Goal: Task Accomplishment & Management: Manage account settings

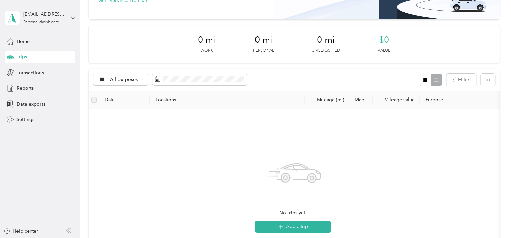
scroll to position [67, 0]
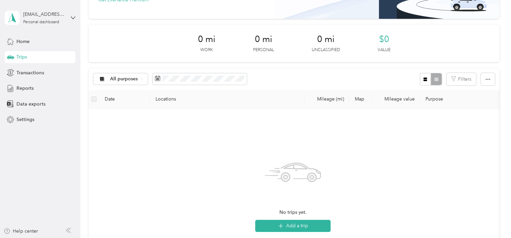
click at [17, 55] on span "Trips" at bounding box center [22, 57] width 10 height 7
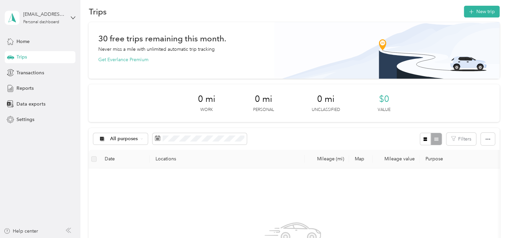
scroll to position [0, 0]
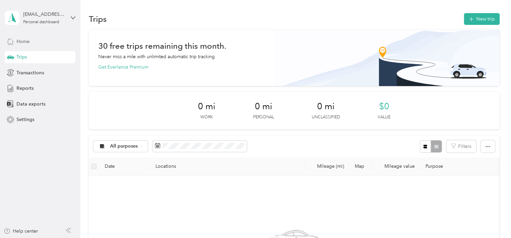
click at [25, 43] on span "Home" at bounding box center [23, 41] width 13 height 7
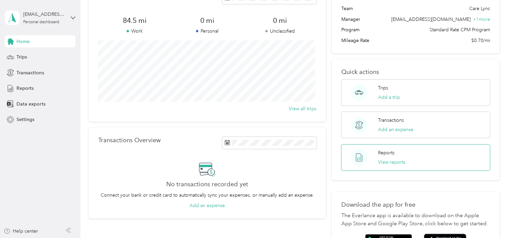
scroll to position [34, 0]
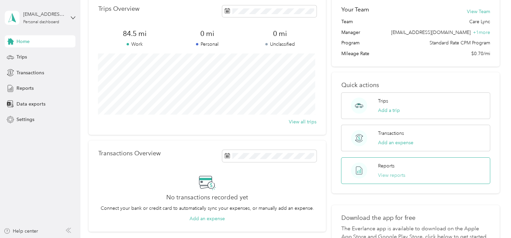
click at [391, 174] on button "View reports" at bounding box center [391, 175] width 27 height 7
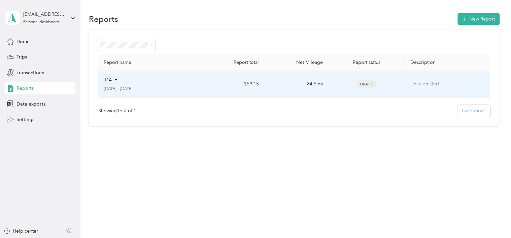
click at [104, 87] on p "[DATE] - [DATE]" at bounding box center [149, 89] width 92 height 6
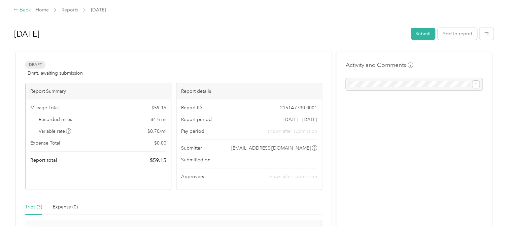
click at [18, 8] on icon at bounding box center [15, 9] width 5 height 5
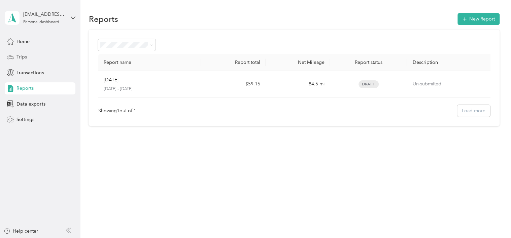
click at [24, 56] on span "Trips" at bounding box center [22, 57] width 10 height 7
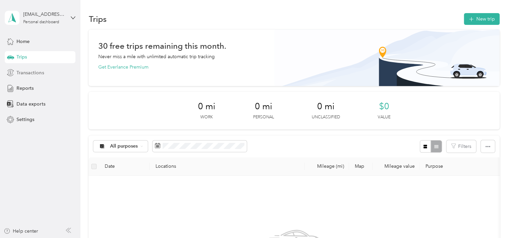
click at [30, 72] on span "Transactions" at bounding box center [30, 72] width 27 height 7
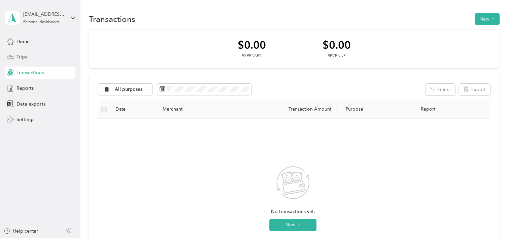
click at [26, 56] on span "Trips" at bounding box center [22, 57] width 10 height 7
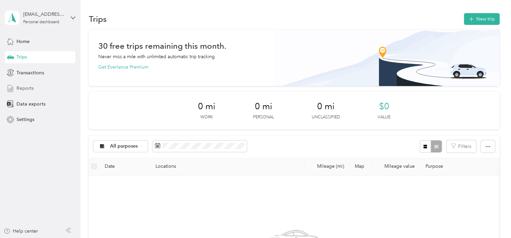
click at [23, 85] on span "Reports" at bounding box center [25, 88] width 17 height 7
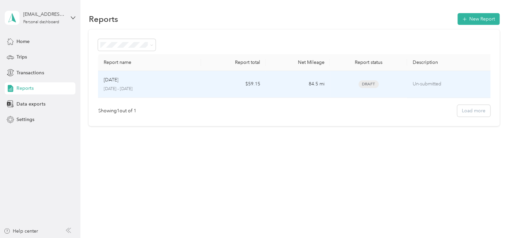
click at [199, 73] on td "Sep [DATE] - [DATE]" at bounding box center [149, 84] width 103 height 27
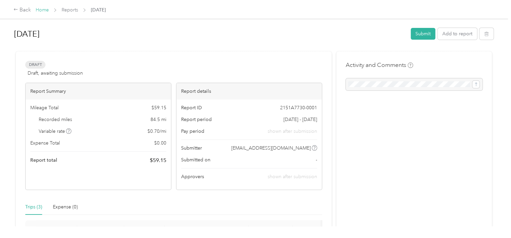
click at [38, 10] on link "Home" at bounding box center [42, 10] width 13 height 6
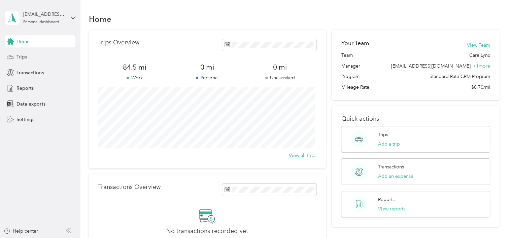
click at [27, 55] on span "Trips" at bounding box center [22, 57] width 10 height 7
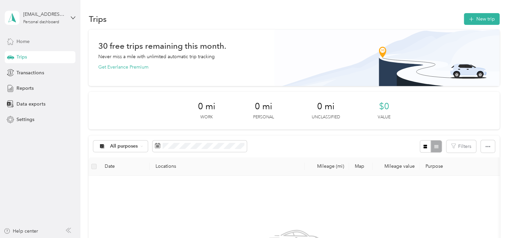
click at [27, 44] on span "Home" at bounding box center [23, 41] width 13 height 7
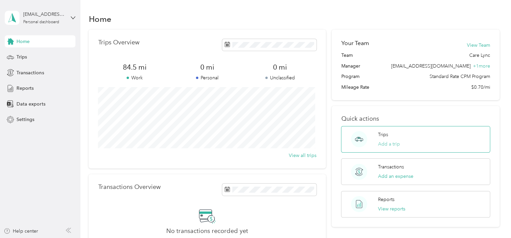
click at [385, 142] on button "Add a trip" at bounding box center [389, 144] width 22 height 7
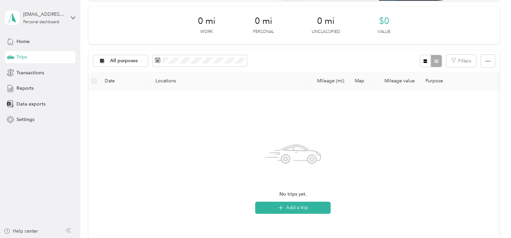
scroll to position [101, 0]
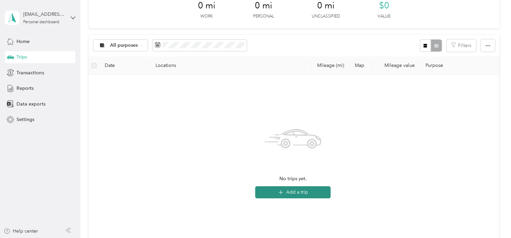
click at [301, 193] on button "Add a trip" at bounding box center [292, 193] width 75 height 12
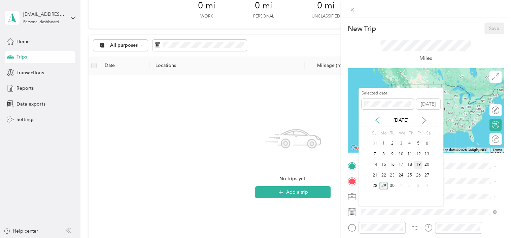
click at [418, 164] on div "19" at bounding box center [418, 165] width 9 height 8
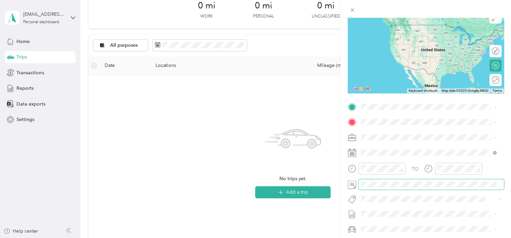
scroll to position [67, 0]
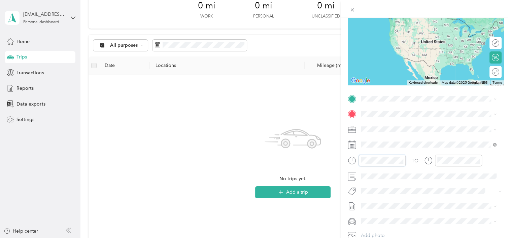
click at [352, 159] on div at bounding box center [377, 161] width 58 height 12
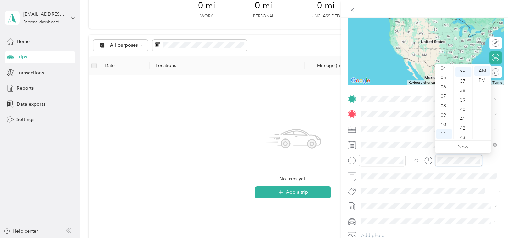
scroll to position [340, 0]
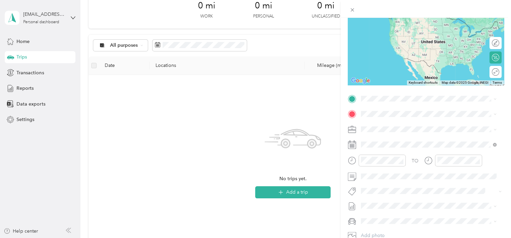
click at [399, 121] on span "[STREET_ADDRESS][US_STATE]" at bounding box center [407, 123] width 67 height 6
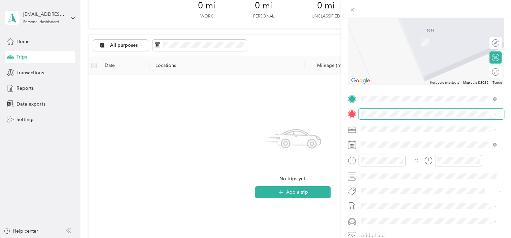
click at [394, 118] on span at bounding box center [432, 114] width 146 height 11
click at [404, 141] on span "[STREET_ADDRESS][US_STATE]" at bounding box center [407, 138] width 67 height 6
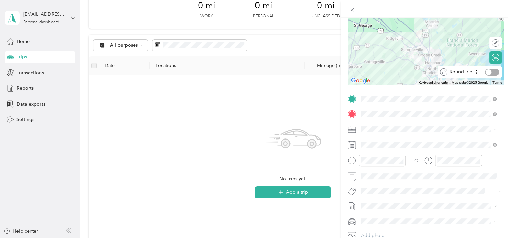
click at [490, 73] on div at bounding box center [492, 72] width 14 height 7
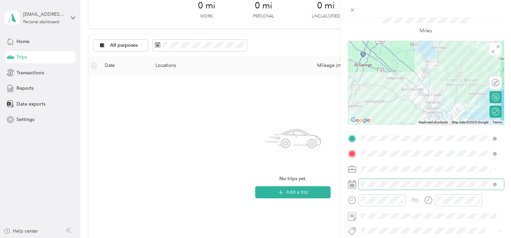
scroll to position [67, 0]
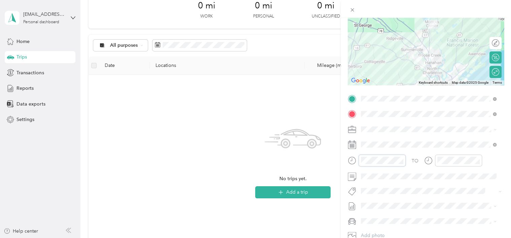
click at [357, 161] on div at bounding box center [377, 161] width 58 height 12
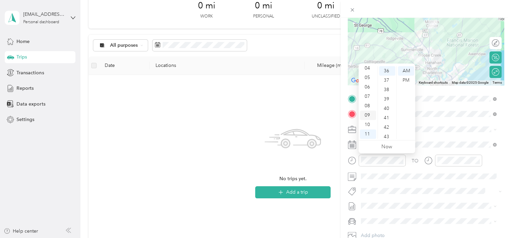
click at [368, 115] on div "09" at bounding box center [368, 115] width 16 height 9
click at [387, 70] on div "00" at bounding box center [387, 70] width 16 height 9
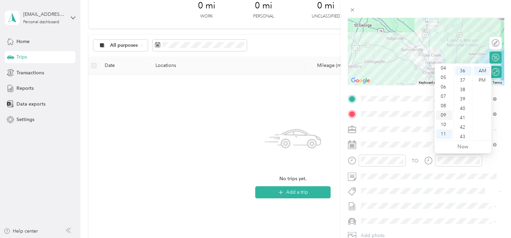
click at [446, 112] on div "09" at bounding box center [444, 115] width 16 height 9
click at [461, 84] on div "30" at bounding box center [463, 81] width 16 height 9
click at [462, 181] on span at bounding box center [432, 176] width 146 height 11
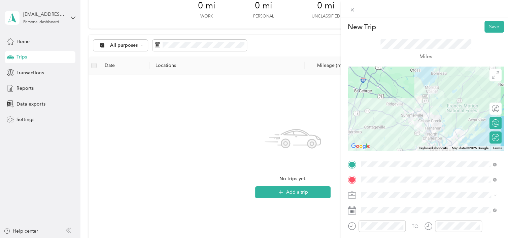
scroll to position [0, 0]
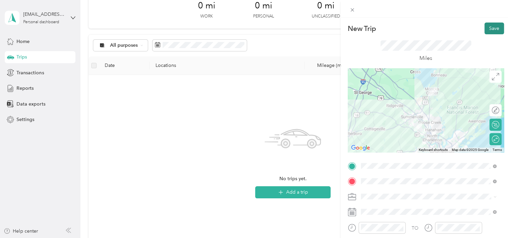
click at [491, 32] on button "Save" at bounding box center [495, 29] width 20 height 12
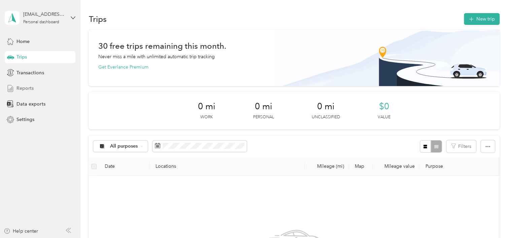
click at [23, 86] on span "Reports" at bounding box center [25, 88] width 17 height 7
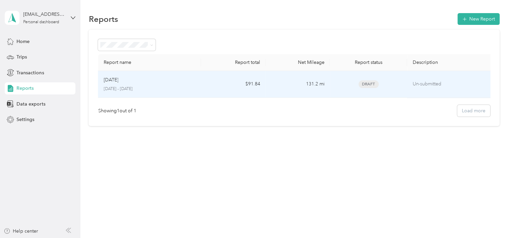
click at [150, 91] on p "[DATE] - [DATE]" at bounding box center [149, 89] width 92 height 6
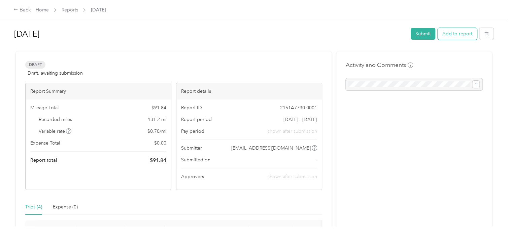
click at [462, 37] on button "Add to report" at bounding box center [457, 34] width 39 height 12
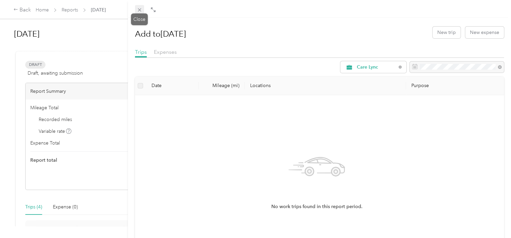
click at [138, 8] on icon at bounding box center [140, 10] width 6 height 6
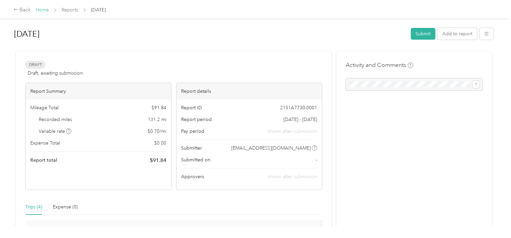
click at [40, 11] on link "Home" at bounding box center [42, 10] width 13 height 6
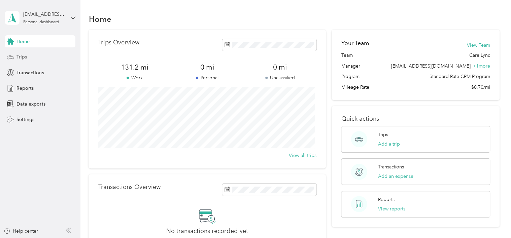
click at [30, 54] on div "Trips" at bounding box center [40, 57] width 71 height 12
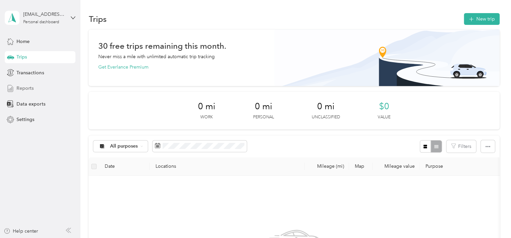
click at [24, 88] on span "Reports" at bounding box center [25, 88] width 17 height 7
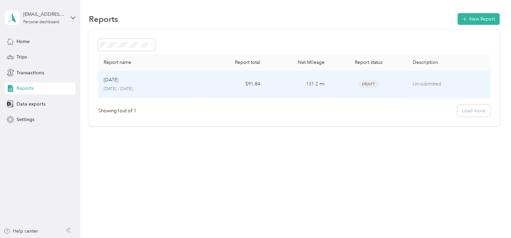
click at [179, 91] on p "[DATE] - [DATE]" at bounding box center [149, 89] width 92 height 6
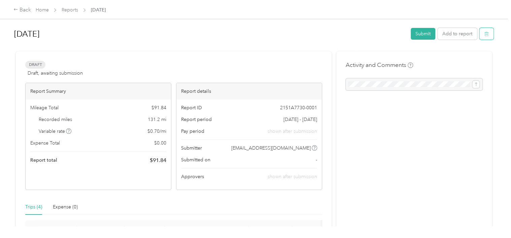
click at [486, 33] on icon "button" at bounding box center [487, 34] width 4 height 4
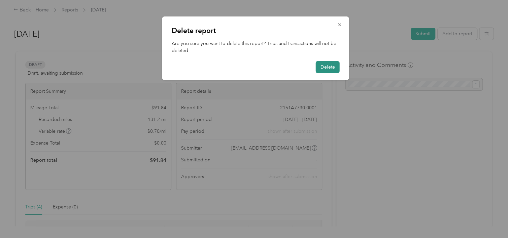
click at [334, 65] on button "Delete" at bounding box center [328, 67] width 24 height 12
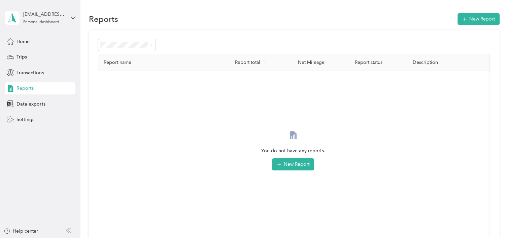
click at [21, 90] on span "Reports" at bounding box center [25, 88] width 17 height 7
click at [28, 87] on span "Reports" at bounding box center [25, 88] width 17 height 7
click at [22, 58] on span "Trips" at bounding box center [22, 57] width 10 height 7
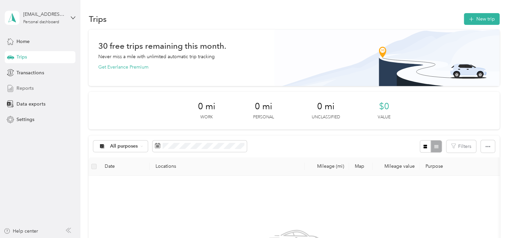
click at [27, 86] on span "Reports" at bounding box center [25, 88] width 17 height 7
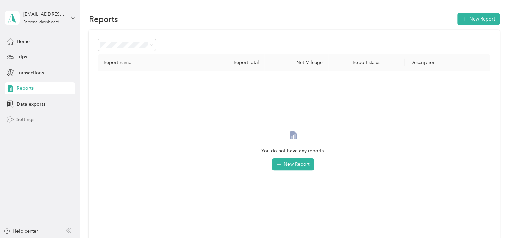
click at [19, 120] on span "Settings" at bounding box center [26, 119] width 18 height 7
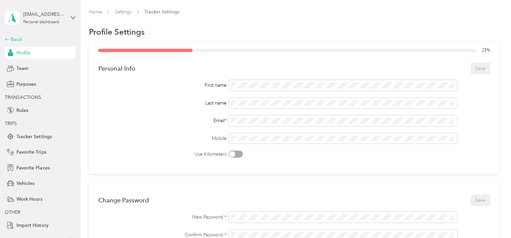
click at [16, 39] on div "Back" at bounding box center [38, 39] width 67 height 8
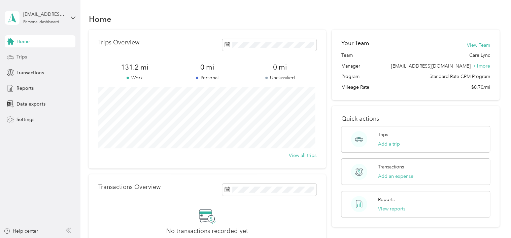
click at [35, 59] on div "Trips" at bounding box center [40, 57] width 71 height 12
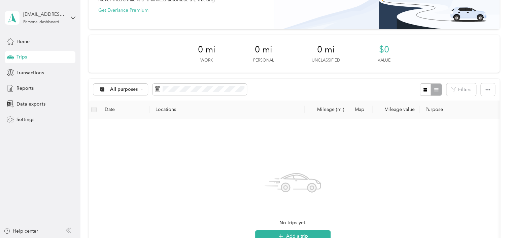
scroll to position [67, 0]
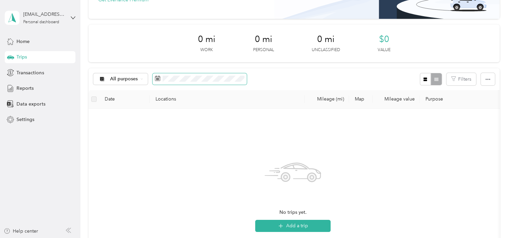
click at [232, 82] on span at bounding box center [200, 78] width 94 height 11
click at [245, 79] on span at bounding box center [200, 78] width 94 height 11
click at [45, 73] on div "Transactions" at bounding box center [40, 73] width 71 height 12
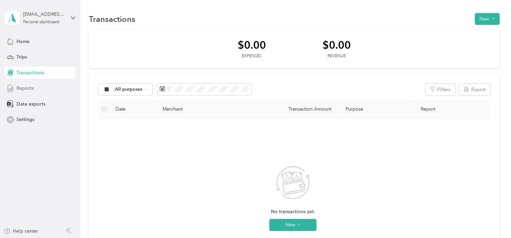
click at [32, 86] on span "Reports" at bounding box center [25, 88] width 17 height 7
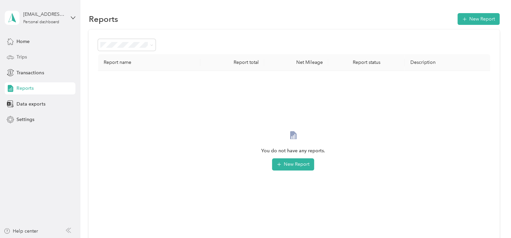
click at [38, 57] on div "Trips" at bounding box center [40, 57] width 71 height 12
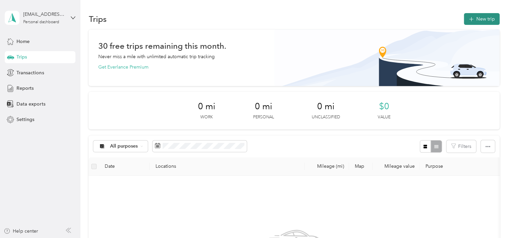
click at [469, 20] on icon "button" at bounding box center [472, 19] width 8 height 8
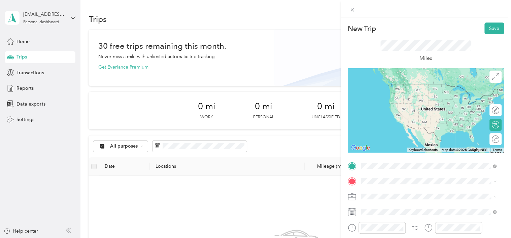
click at [412, 86] on span "[STREET_ADDRESS][US_STATE]" at bounding box center [407, 84] width 67 height 6
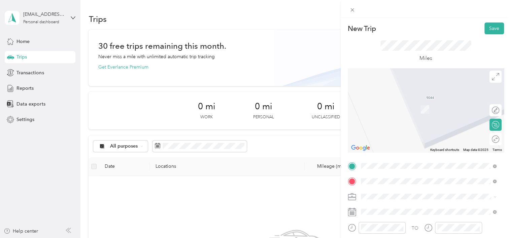
click at [420, 115] on div "[STREET_ADDRESS][US_STATE]" at bounding box center [428, 113] width 131 height 9
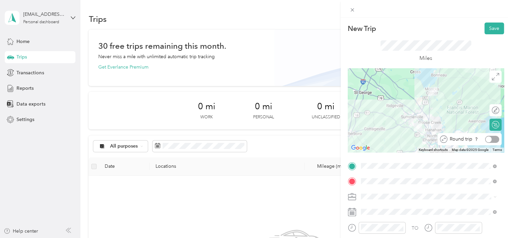
click at [491, 139] on div at bounding box center [492, 139] width 14 height 7
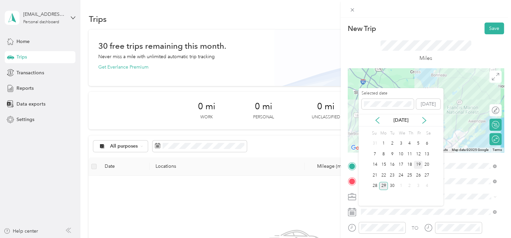
click at [421, 163] on div "19" at bounding box center [418, 165] width 9 height 8
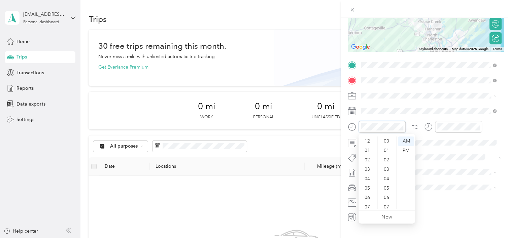
scroll to position [40, 0]
click at [365, 186] on div "09" at bounding box center [368, 185] width 16 height 9
click at [388, 141] on div "00" at bounding box center [387, 141] width 16 height 9
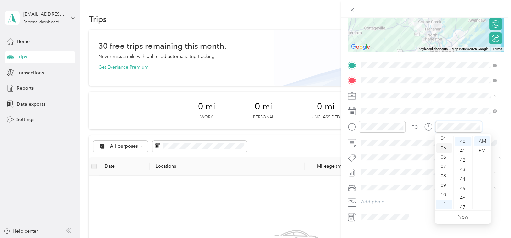
scroll to position [377, 0]
click at [442, 187] on div "09" at bounding box center [444, 185] width 16 height 9
click at [462, 146] on div "30" at bounding box center [463, 147] width 16 height 9
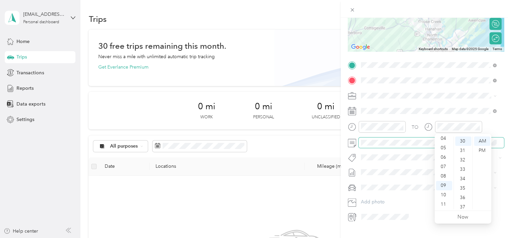
click at [422, 147] on span at bounding box center [432, 143] width 146 height 11
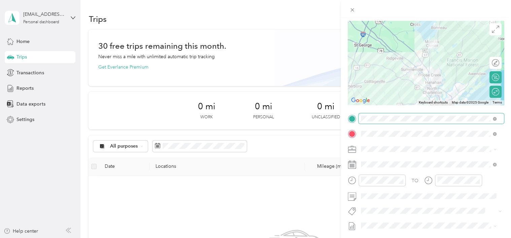
scroll to position [0, 0]
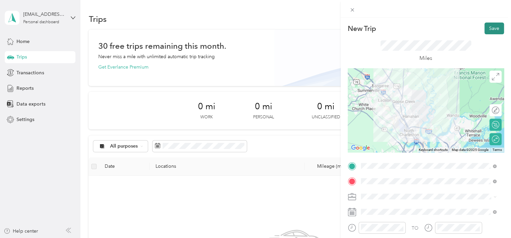
click at [489, 31] on button "Save" at bounding box center [495, 29] width 20 height 12
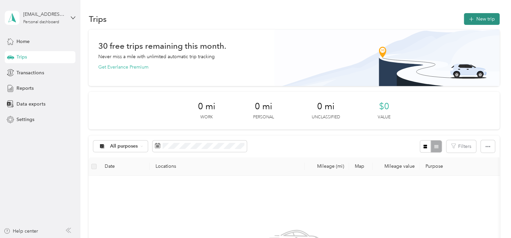
click at [477, 19] on button "New trip" at bounding box center [482, 19] width 36 height 12
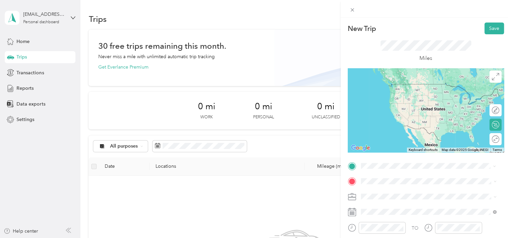
click at [412, 191] on span "[STREET_ADDRESS][US_STATE]" at bounding box center [407, 191] width 67 height 6
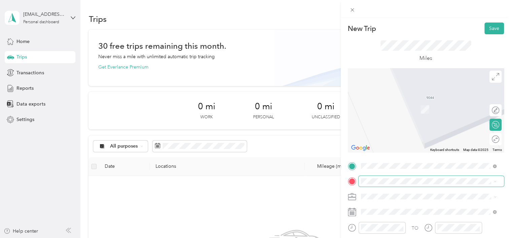
click at [396, 185] on span at bounding box center [432, 181] width 146 height 11
click at [407, 129] on span "[STREET_ADDRESS][US_STATE]" at bounding box center [407, 126] width 67 height 6
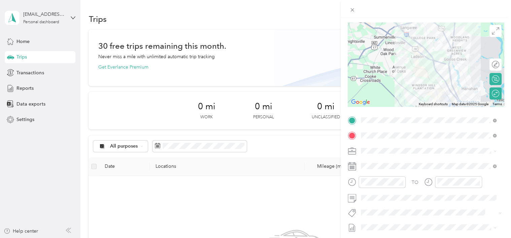
scroll to position [67, 0]
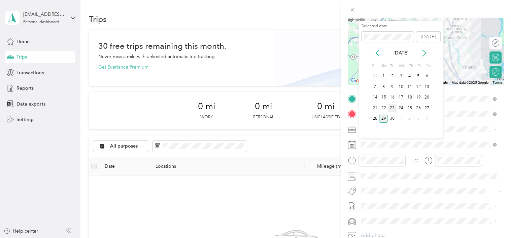
click at [393, 108] on div "23" at bounding box center [392, 108] width 9 height 8
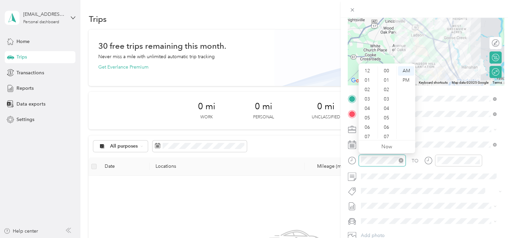
scroll to position [40, 0]
click at [367, 127] on div "10" at bounding box center [368, 124] width 16 height 9
click at [388, 71] on div "00" at bounding box center [387, 70] width 16 height 9
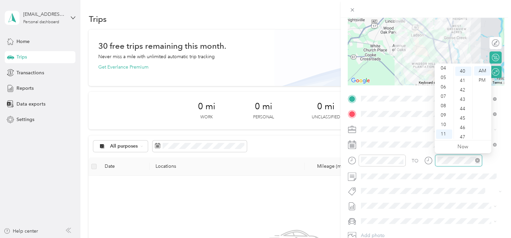
scroll to position [377, 0]
click at [444, 124] on div "10" at bounding box center [444, 124] width 16 height 9
click at [462, 80] on div "30" at bounding box center [463, 77] width 16 height 9
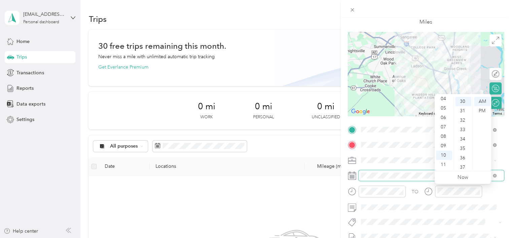
scroll to position [0, 0]
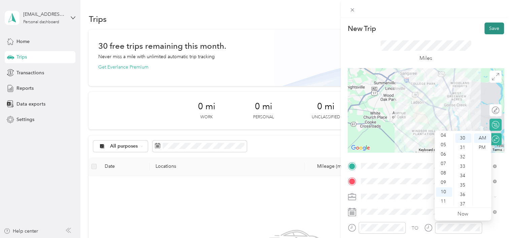
click at [486, 30] on button "Save" at bounding box center [495, 29] width 20 height 12
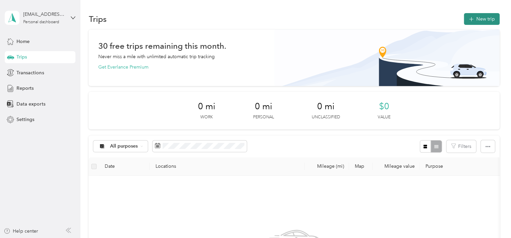
click at [471, 18] on icon "button" at bounding box center [472, 19] width 8 height 8
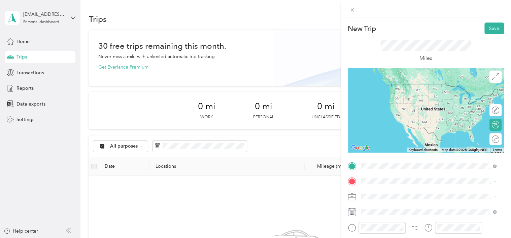
click at [403, 87] on span "[STREET_ADDRESS][US_STATE]" at bounding box center [407, 84] width 67 height 6
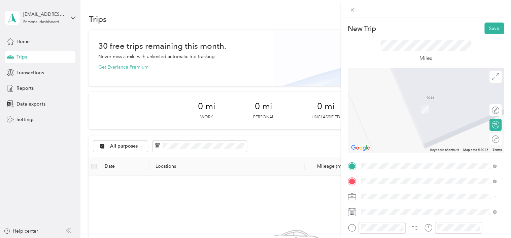
click at [389, 102] on span "[STREET_ADDRESS][US_STATE]" at bounding box center [407, 100] width 67 height 6
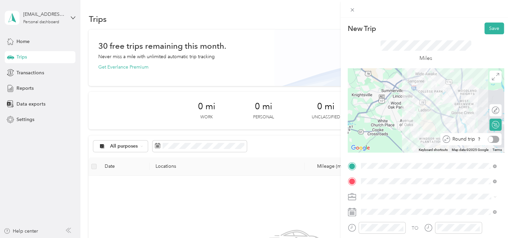
click at [492, 140] on div at bounding box center [493, 139] width 11 height 7
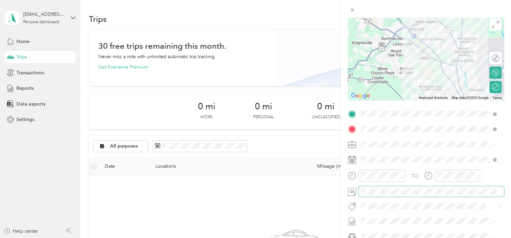
scroll to position [67, 0]
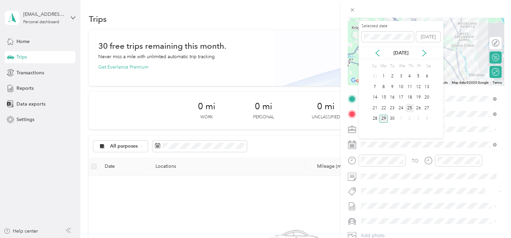
click at [410, 106] on div "25" at bounding box center [410, 108] width 9 height 8
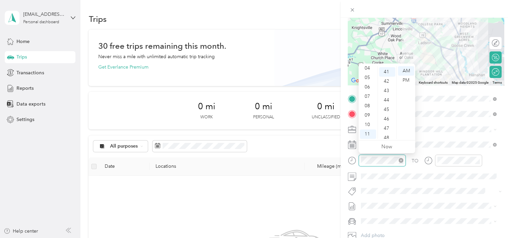
scroll to position [387, 0]
click at [369, 96] on div "07" at bounding box center [368, 96] width 16 height 9
click at [386, 70] on div "00" at bounding box center [387, 70] width 16 height 9
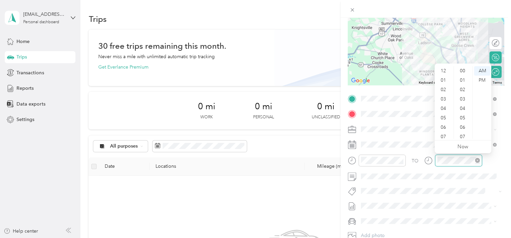
scroll to position [40, 0]
click at [444, 95] on div "07" at bounding box center [444, 96] width 16 height 9
click at [465, 102] on div "30" at bounding box center [463, 101] width 16 height 9
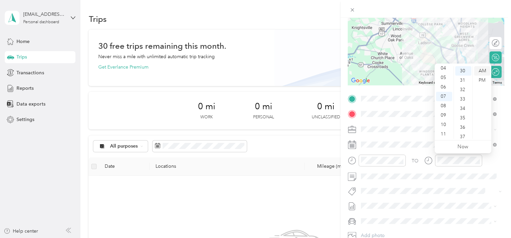
click at [483, 71] on div "AM" at bounding box center [482, 70] width 16 height 9
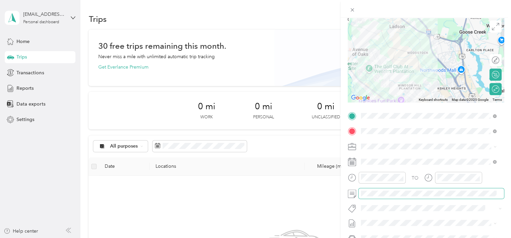
scroll to position [0, 0]
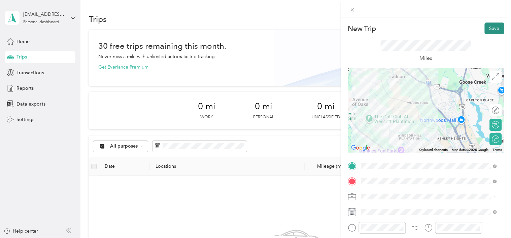
click at [493, 29] on button "Save" at bounding box center [495, 29] width 20 height 12
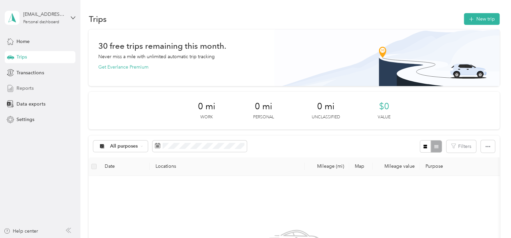
click at [28, 85] on span "Reports" at bounding box center [25, 88] width 17 height 7
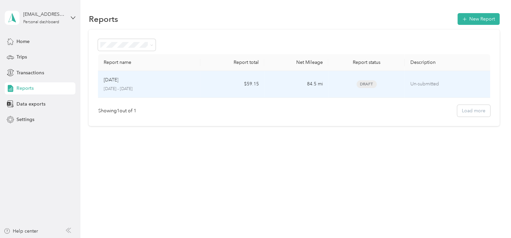
click at [118, 81] on p "[DATE]" at bounding box center [110, 79] width 15 height 7
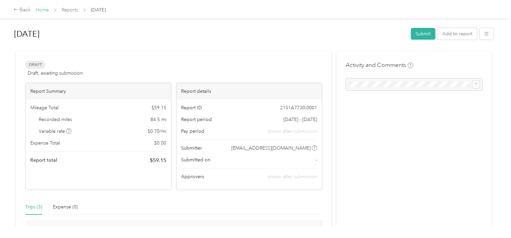
click at [44, 11] on link "Home" at bounding box center [42, 10] width 13 height 6
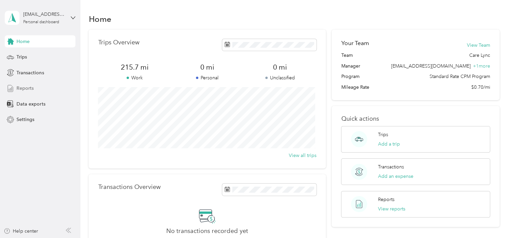
click at [17, 89] on span "Reports" at bounding box center [25, 88] width 17 height 7
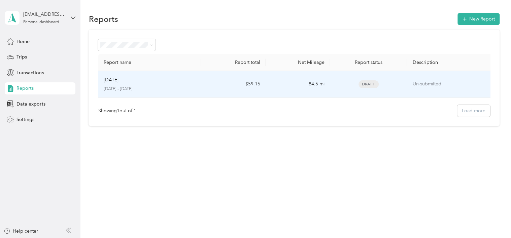
click at [176, 86] on div "Sep [DATE] - [DATE]" at bounding box center [149, 84] width 92 height 16
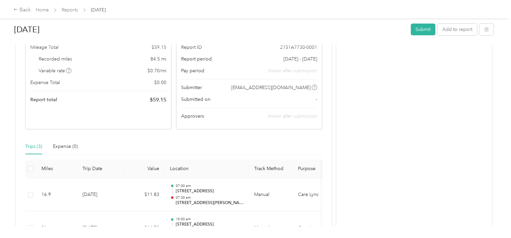
scroll to position [33, 0]
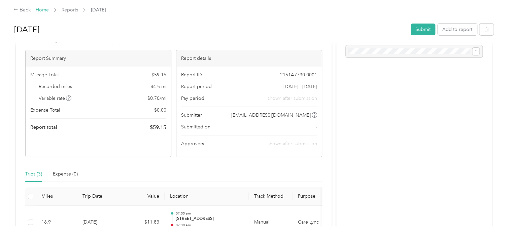
click at [39, 9] on link "Home" at bounding box center [42, 10] width 13 height 6
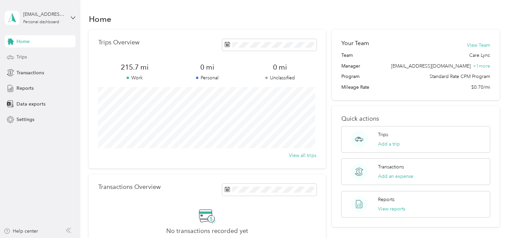
click at [19, 56] on span "Trips" at bounding box center [22, 57] width 10 height 7
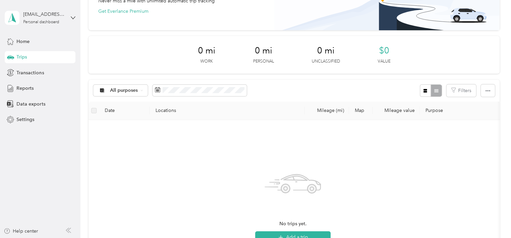
scroll to position [67, 0]
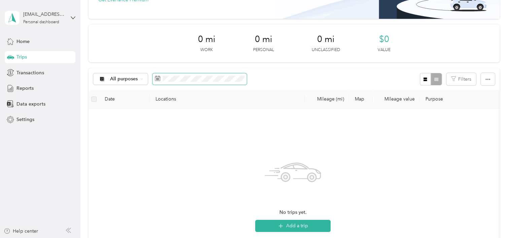
click at [156, 79] on span at bounding box center [200, 78] width 94 height 11
click at [157, 77] on icon at bounding box center [157, 78] width 5 height 5
click at [157, 79] on icon at bounding box center [157, 78] width 5 height 5
drag, startPoint x: 193, startPoint y: 83, endPoint x: 223, endPoint y: 85, distance: 30.0
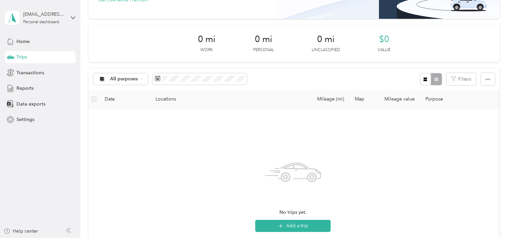
click at [194, 83] on span at bounding box center [200, 78] width 94 height 11
click at [160, 77] on span at bounding box center [200, 78] width 94 height 11
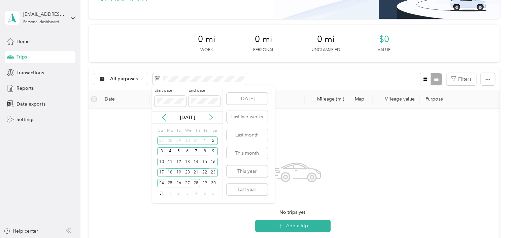
click at [211, 117] on icon at bounding box center [210, 117] width 7 height 7
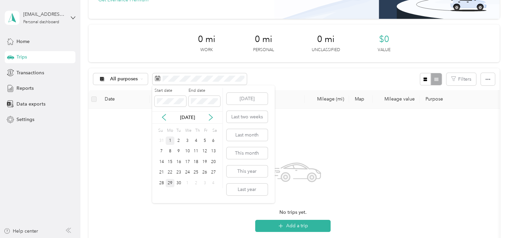
click at [170, 139] on div "1" at bounding box center [170, 141] width 9 height 8
click at [181, 181] on div "30" at bounding box center [178, 183] width 9 height 8
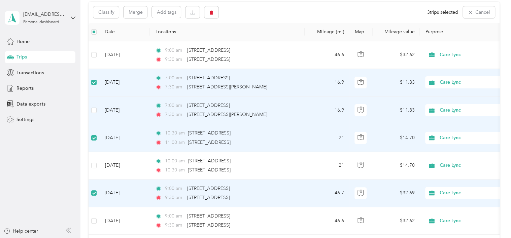
scroll to position [67, 0]
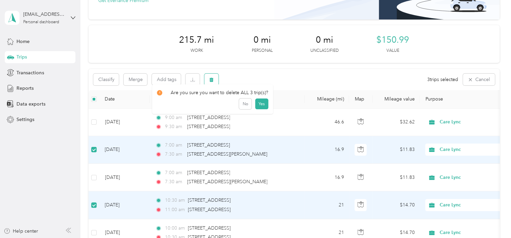
click at [210, 78] on icon "button" at bounding box center [211, 79] width 5 height 5
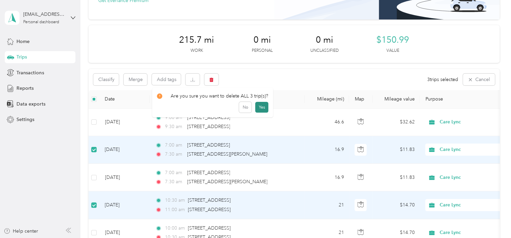
click at [256, 104] on button "Yes" at bounding box center [261, 107] width 13 height 11
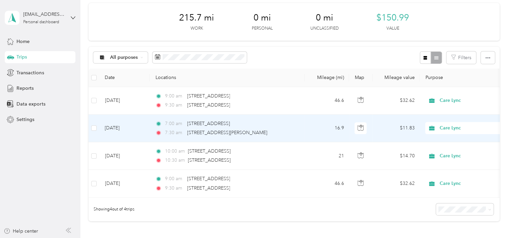
scroll to position [100, 0]
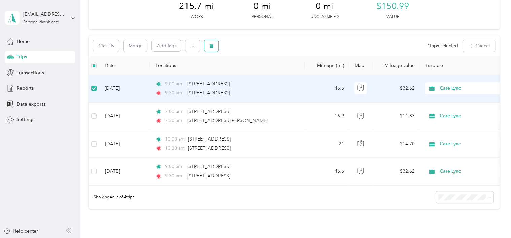
click at [211, 47] on icon "button" at bounding box center [212, 46] width 4 height 4
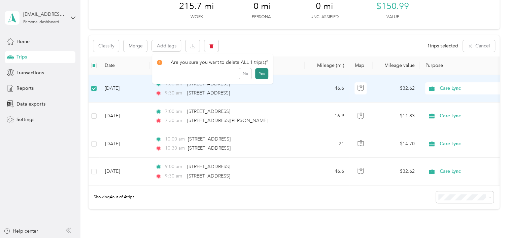
click at [258, 73] on button "Yes" at bounding box center [261, 73] width 13 height 11
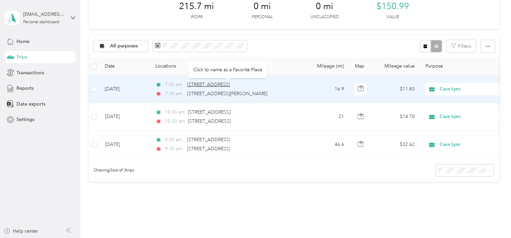
click at [196, 84] on span "[STREET_ADDRESS]" at bounding box center [208, 85] width 43 height 6
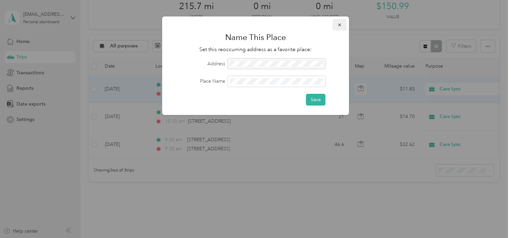
click at [340, 22] on span "button" at bounding box center [339, 25] width 5 height 6
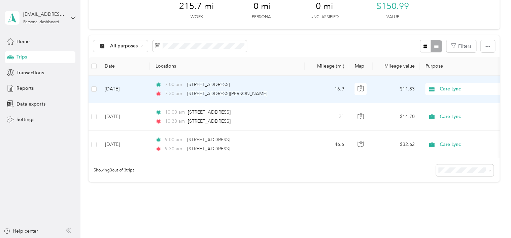
click at [319, 90] on td "16.9" at bounding box center [327, 90] width 44 height 28
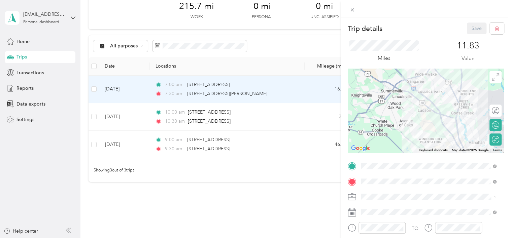
click at [290, 112] on div "Trip details Save This trip cannot be edited because it is either under review,…" at bounding box center [255, 119] width 511 height 238
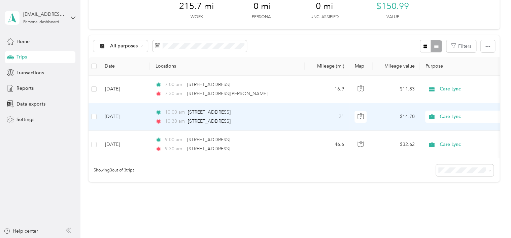
click at [301, 114] on td "10:00 am [STREET_ADDRESS] 10:30 am [STREET_ADDRESS]" at bounding box center [227, 117] width 155 height 28
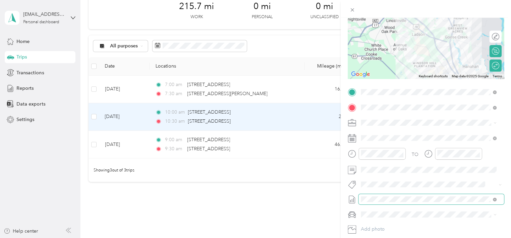
scroll to position [115, 0]
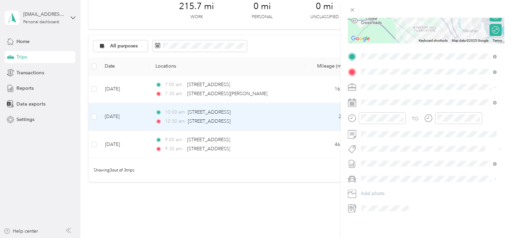
click at [94, 117] on div "Trip details Save This trip cannot be edited because it is either under review,…" at bounding box center [255, 119] width 511 height 238
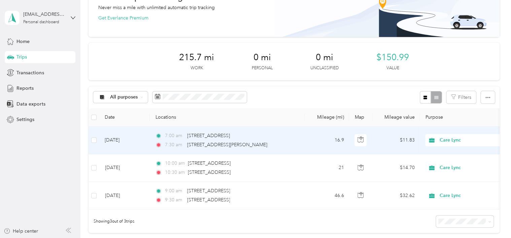
scroll to position [34, 0]
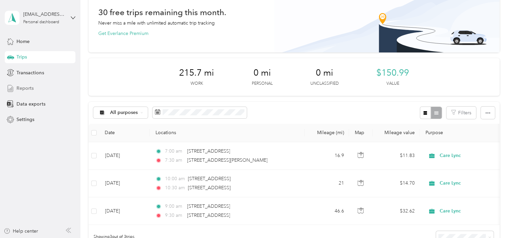
click at [22, 88] on span "Reports" at bounding box center [25, 88] width 17 height 7
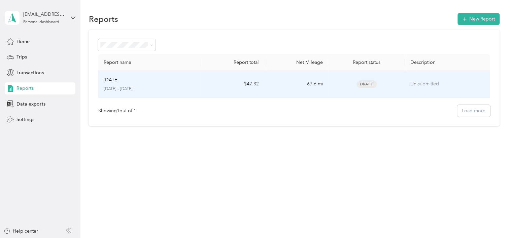
click at [199, 89] on td "Sep [DATE] - [DATE]" at bounding box center [149, 84] width 102 height 27
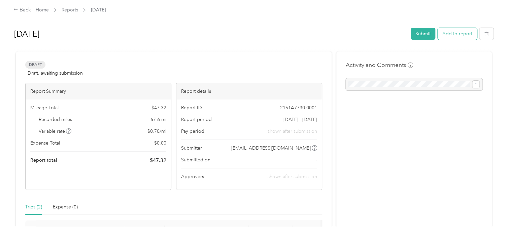
click at [452, 37] on button "Add to report" at bounding box center [457, 34] width 39 height 12
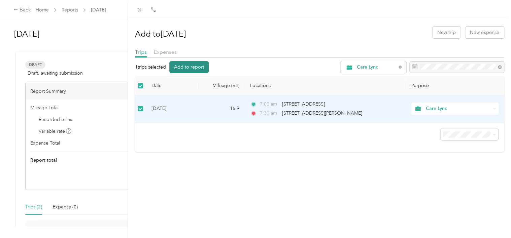
click at [188, 69] on button "Add to report" at bounding box center [188, 67] width 39 height 12
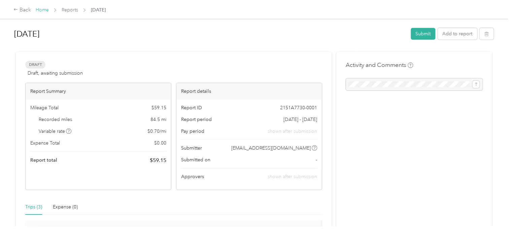
click at [43, 12] on link "Home" at bounding box center [42, 10] width 13 height 6
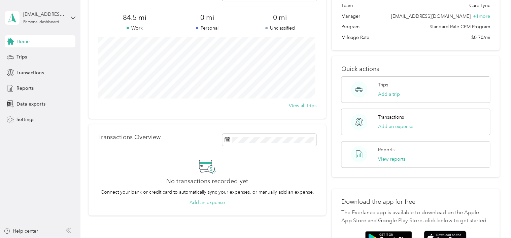
scroll to position [67, 0]
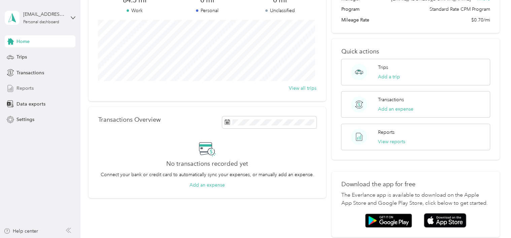
click at [36, 86] on div "Reports" at bounding box center [40, 89] width 71 height 12
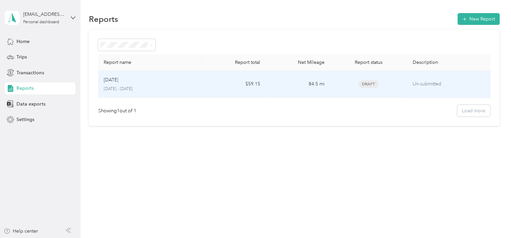
click at [181, 86] on p "[DATE] - [DATE]" at bounding box center [149, 89] width 92 height 6
